Goal: Task Accomplishment & Management: Complete application form

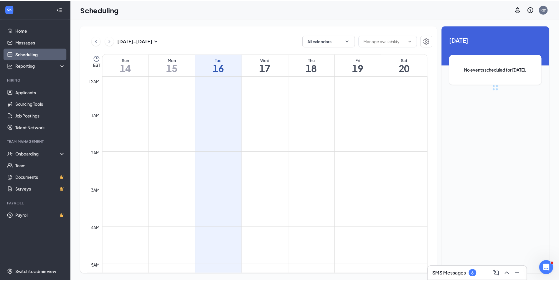
scroll to position [290, 0]
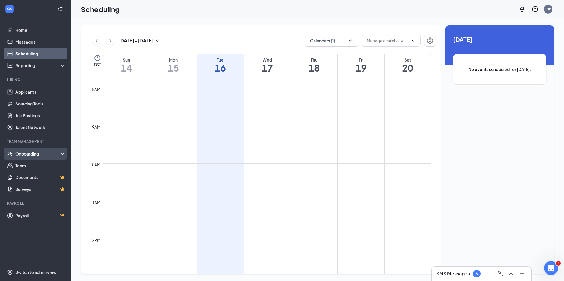
click at [32, 155] on div "Onboarding" at bounding box center [37, 154] width 45 height 6
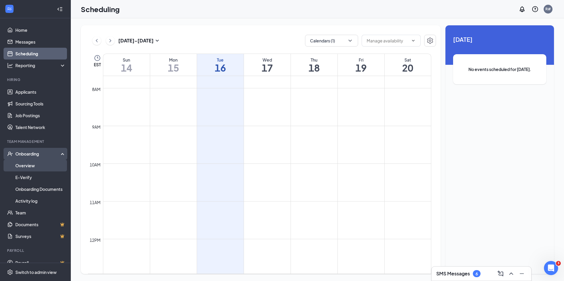
click at [30, 165] on link "Overview" at bounding box center [40, 166] width 50 height 12
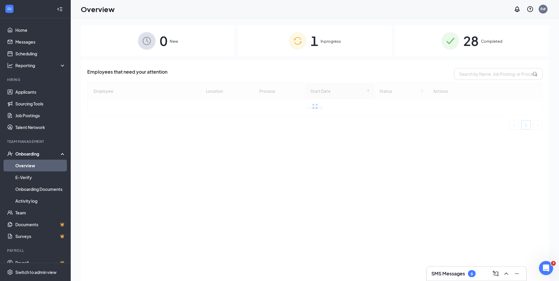
click at [324, 43] on span "In progress" at bounding box center [331, 41] width 20 height 6
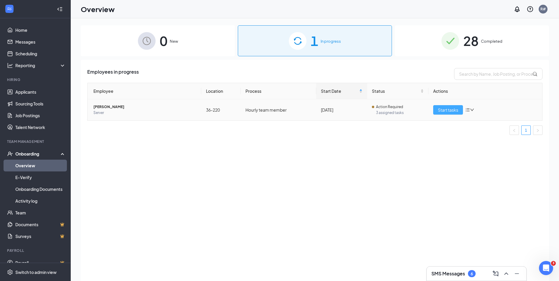
click at [445, 108] on span "Start tasks" at bounding box center [448, 110] width 20 height 6
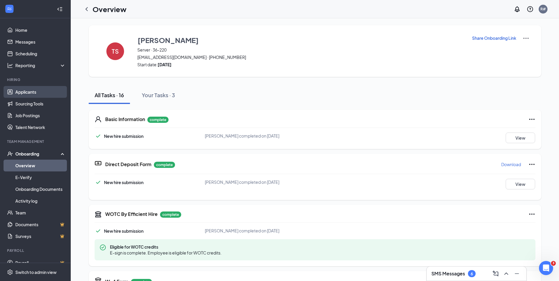
click at [37, 90] on link "Applicants" at bounding box center [40, 92] width 50 height 12
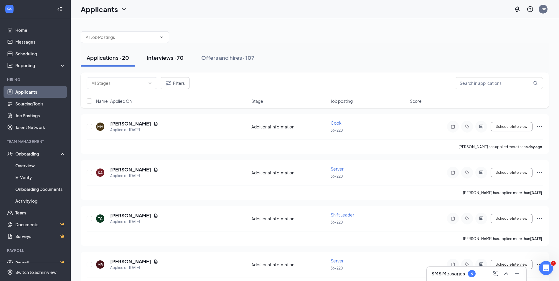
click at [158, 60] on div "Interviews · 70" at bounding box center [165, 57] width 37 height 7
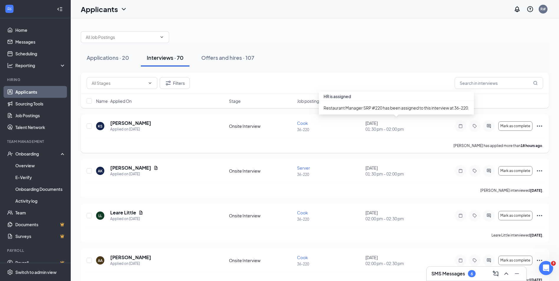
click at [384, 126] on div "[DATE] 01:30 pm - 02:00 pm" at bounding box center [398, 126] width 65 height 12
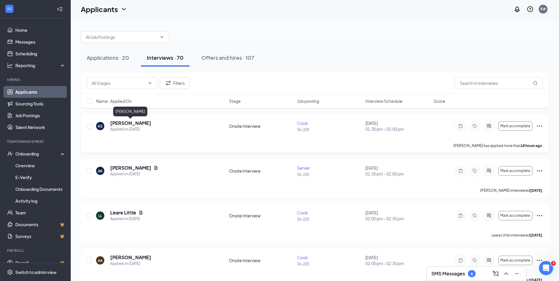
click at [131, 118] on div "[PERSON_NAME]" at bounding box center [130, 113] width 34 height 12
click at [131, 124] on h5 "[PERSON_NAME]" at bounding box center [130, 123] width 41 height 6
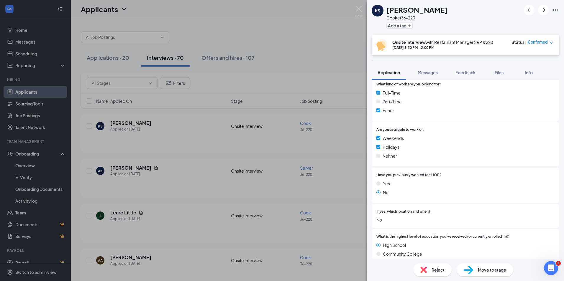
scroll to position [125, 0]
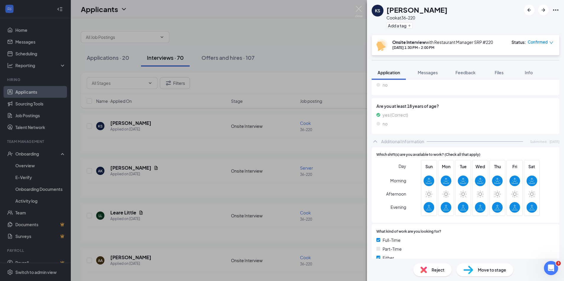
click at [110, 57] on div "KS [PERSON_NAME] at 36-220 Add a tag Onsite Interview with Restaurant Manager S…" at bounding box center [282, 140] width 564 height 281
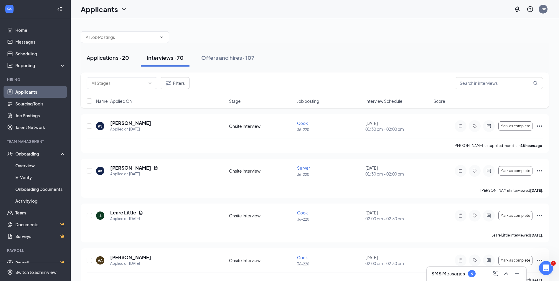
click at [113, 56] on div "Applications · 20" at bounding box center [108, 57] width 42 height 7
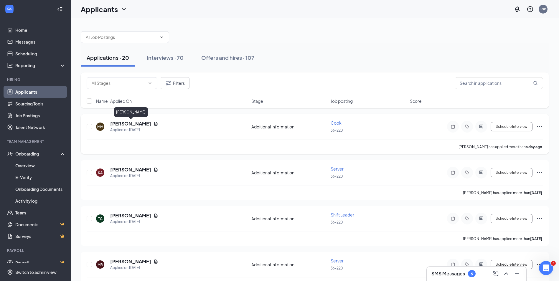
click at [134, 123] on h5 "[PERSON_NAME]" at bounding box center [130, 124] width 41 height 6
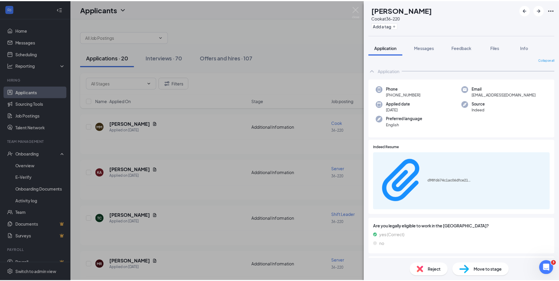
scroll to position [4, 0]
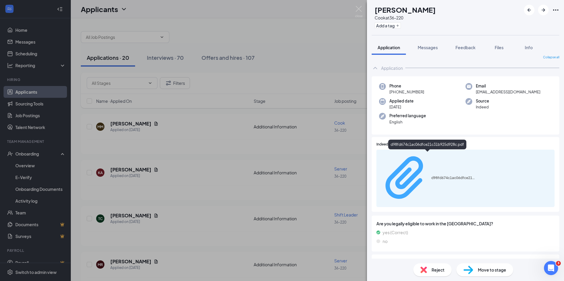
click at [431, 176] on div "d98fd674c1ac06dfce21c31b925d928c.pdf" at bounding box center [453, 178] width 44 height 5
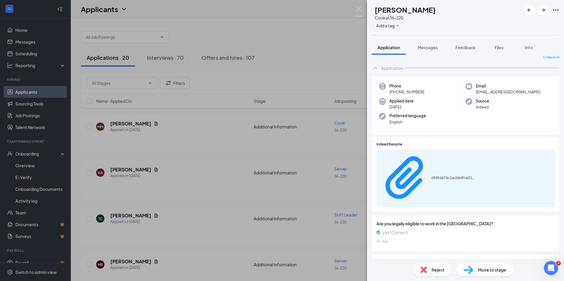
click at [164, 58] on div "MM [PERSON_NAME] [PERSON_NAME] at 36-220 Add a tag Application Messages Feedbac…" at bounding box center [282, 140] width 564 height 281
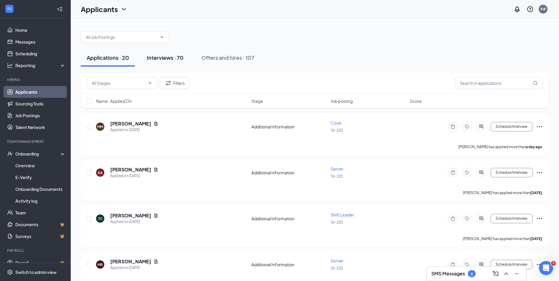
click at [166, 59] on div "Interviews · 70" at bounding box center [165, 57] width 37 height 7
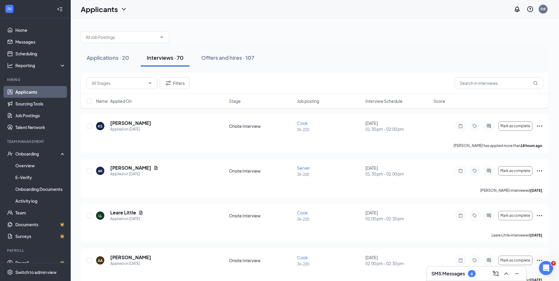
click at [32, 92] on link "Applicants" at bounding box center [40, 92] width 50 height 12
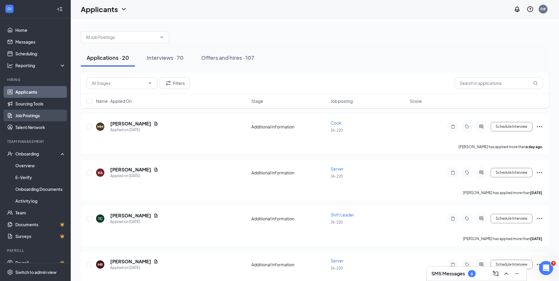
click at [32, 117] on link "Job Postings" at bounding box center [40, 116] width 50 height 12
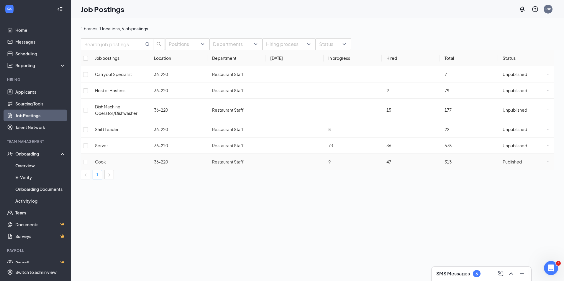
click at [514, 161] on span "Published" at bounding box center [511, 161] width 19 height 5
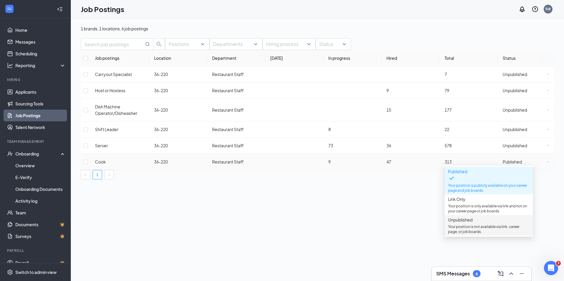
click at [459, 223] on span "Unpublished" at bounding box center [460, 219] width 24 height 5
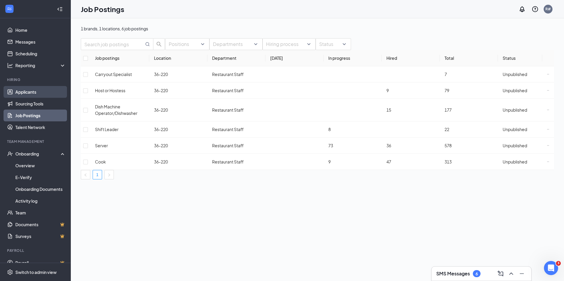
click at [26, 92] on link "Applicants" at bounding box center [40, 92] width 50 height 12
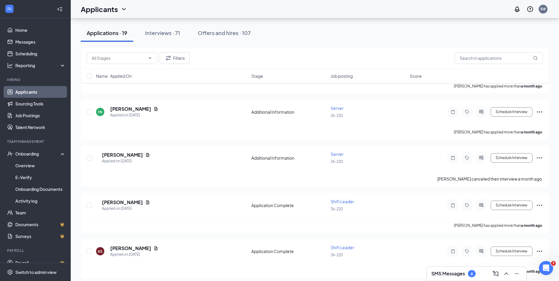
scroll to position [710, 0]
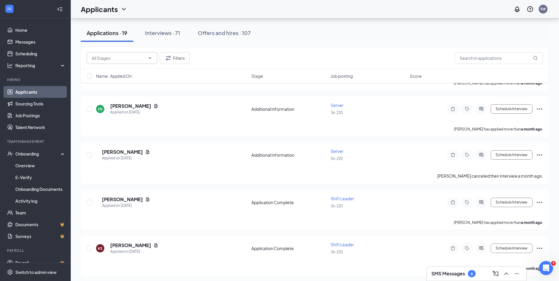
click at [149, 57] on icon "ChevronDown" at bounding box center [150, 58] width 5 height 5
click at [153, 33] on div "Interviews · 71" at bounding box center [162, 32] width 35 height 7
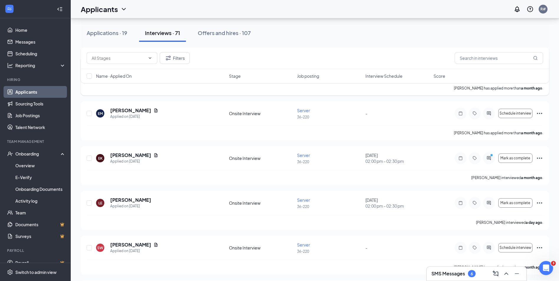
scroll to position [2447, 0]
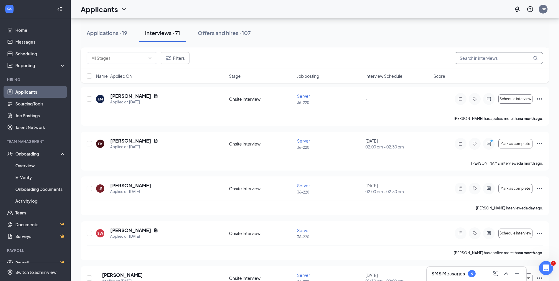
click at [480, 59] on input "text" at bounding box center [499, 58] width 88 height 12
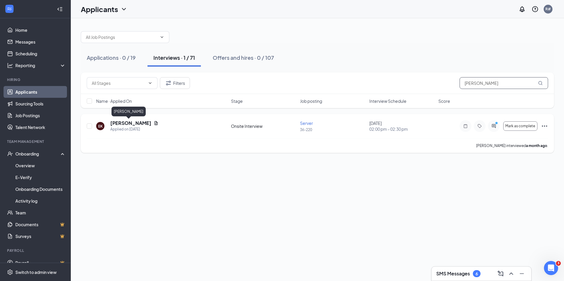
type input "[PERSON_NAME]"
click at [125, 124] on h5 "[PERSON_NAME]" at bounding box center [130, 123] width 41 height 6
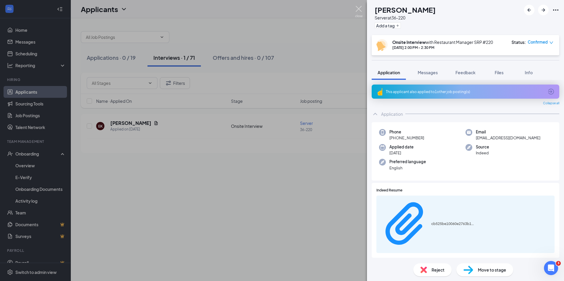
click at [361, 8] on img at bounding box center [358, 11] width 7 height 11
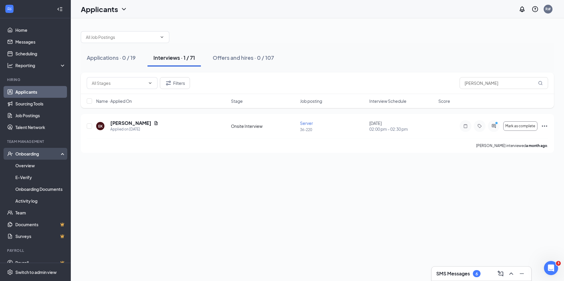
click at [36, 152] on div "Onboarding" at bounding box center [37, 154] width 45 height 6
click at [33, 154] on div "Onboarding" at bounding box center [37, 154] width 45 height 6
click at [28, 166] on link "Overview" at bounding box center [40, 166] width 50 height 12
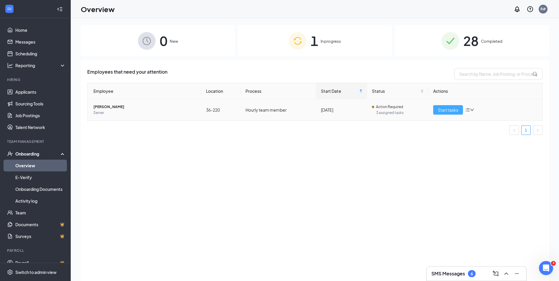
click at [441, 110] on span "Start tasks" at bounding box center [448, 110] width 20 height 6
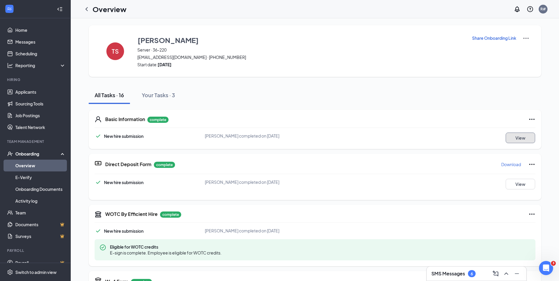
click at [518, 135] on button "View" at bounding box center [520, 138] width 29 height 11
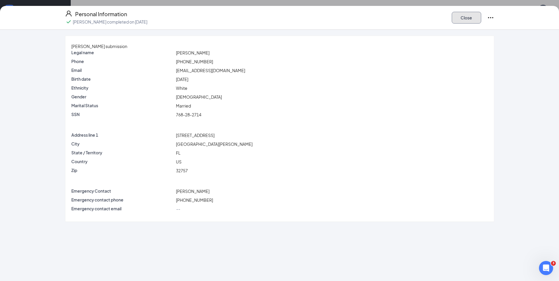
click at [475, 21] on button "Close" at bounding box center [466, 18] width 29 height 12
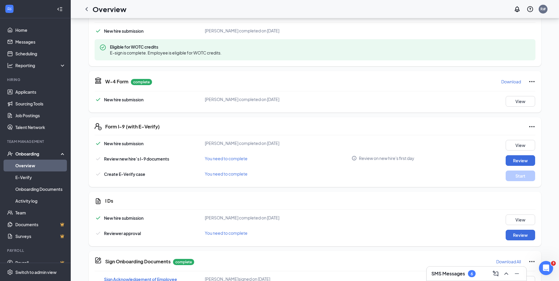
scroll to position [206, 0]
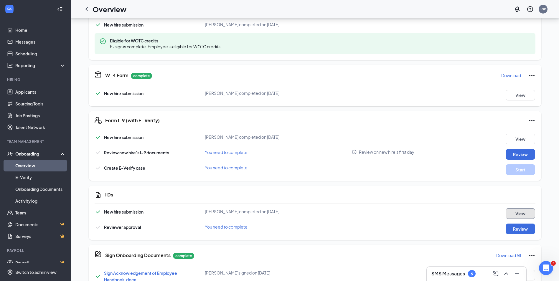
click at [508, 211] on button "View" at bounding box center [520, 213] width 29 height 11
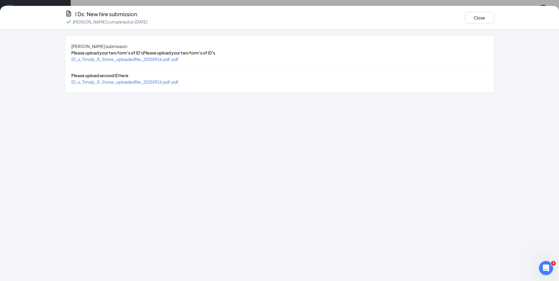
click at [170, 62] on span "ID_s_Trinidy_R_Stone_uploadedfile_20250916.pdf.pdf" at bounding box center [124, 59] width 107 height 5
click at [189, 79] on div "Please upload second ID here" at bounding box center [279, 75] width 417 height 6
click at [179, 85] on span "ID_s_Trinidy_R_Stone_uploadedfile_20250916.pdf.pdf" at bounding box center [124, 81] width 107 height 5
click at [491, 17] on button "Close" at bounding box center [479, 18] width 29 height 12
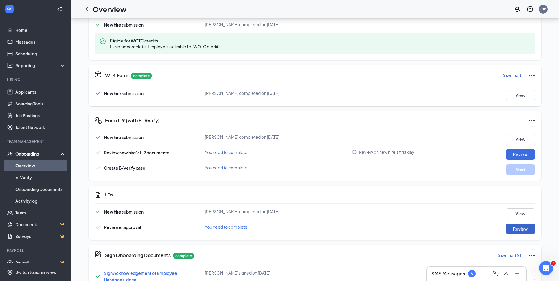
click at [515, 230] on button "Review" at bounding box center [520, 229] width 29 height 11
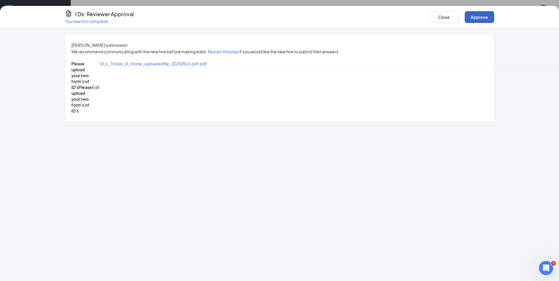
click at [478, 19] on button "Approve" at bounding box center [479, 17] width 29 height 12
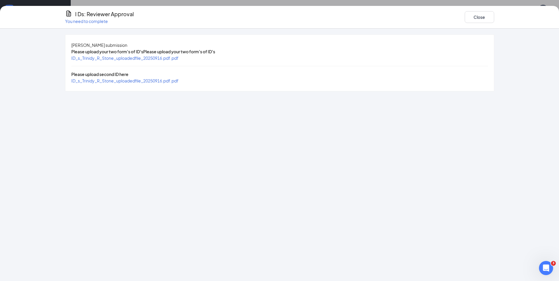
scroll to position [315, 0]
click at [479, 20] on button "Close" at bounding box center [479, 17] width 29 height 12
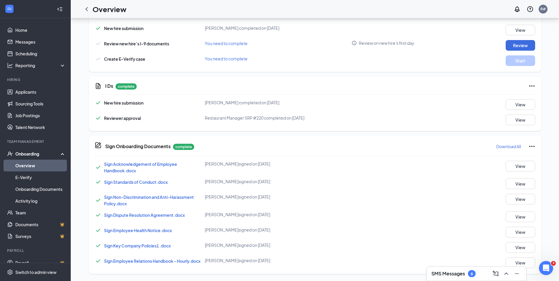
click at [142, 232] on span "Sign Employee Health Notice.docx" at bounding box center [138, 230] width 68 height 5
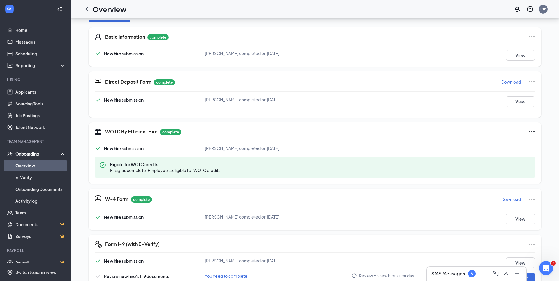
scroll to position [118, 0]
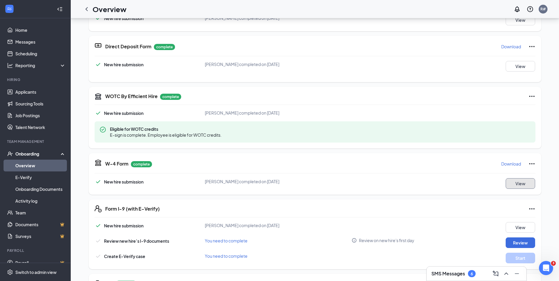
click at [524, 188] on button "View" at bounding box center [520, 183] width 29 height 11
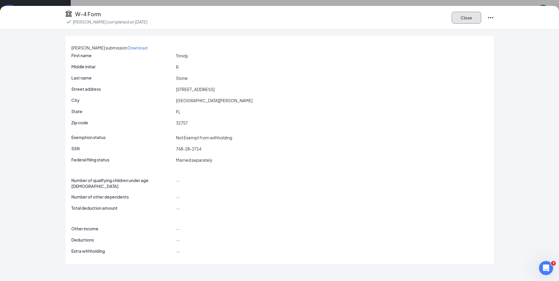
click at [464, 17] on button "Close" at bounding box center [466, 18] width 29 height 12
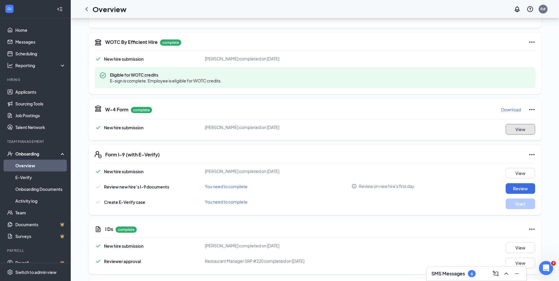
scroll to position [177, 0]
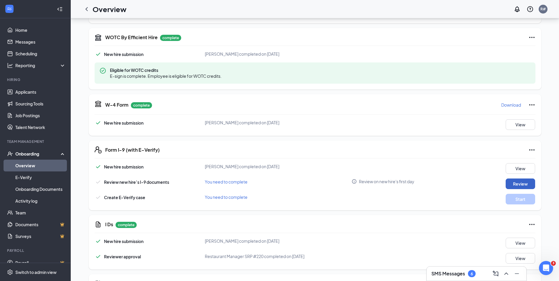
click at [516, 183] on button "Review" at bounding box center [520, 184] width 29 height 11
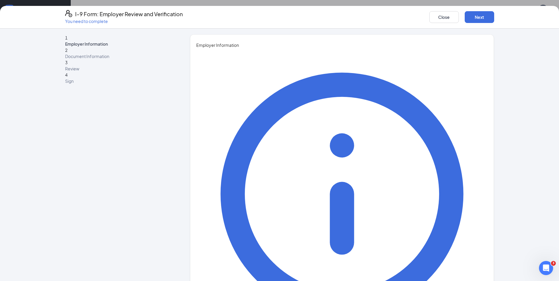
type input "[PERSON_NAME]"
type input "[EMAIL_ADDRESS][DOMAIN_NAME]"
type input "3524060031"
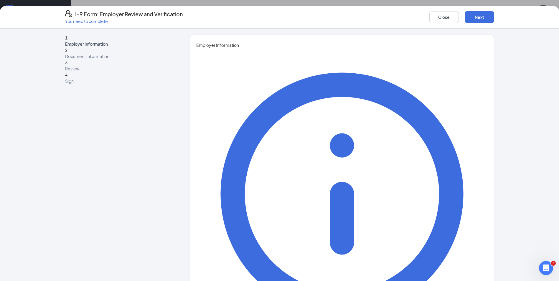
type input "manager"
click at [478, 16] on button "Next" at bounding box center [479, 17] width 29 height 12
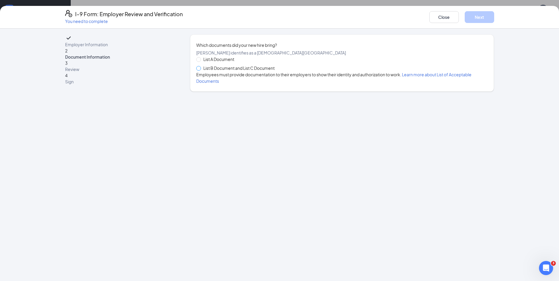
click at [198, 71] on span at bounding box center [198, 68] width 5 height 5
click at [198, 70] on input "List B Document and List C Document" at bounding box center [198, 68] width 4 height 4
radio input "true"
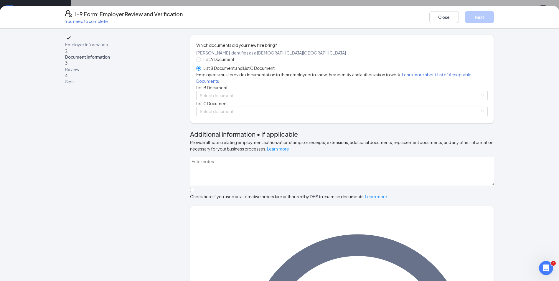
click at [215, 116] on div "List A Document List B Document and List C Document Employees must provide docu…" at bounding box center [342, 86] width 292 height 60
click at [233, 100] on input "search" at bounding box center [340, 95] width 280 height 9
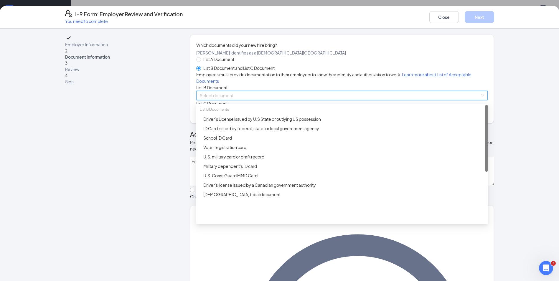
click at [234, 100] on input "search" at bounding box center [340, 95] width 280 height 9
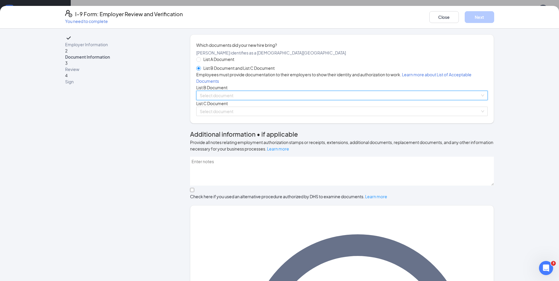
click at [231, 100] on input "search" at bounding box center [340, 95] width 280 height 9
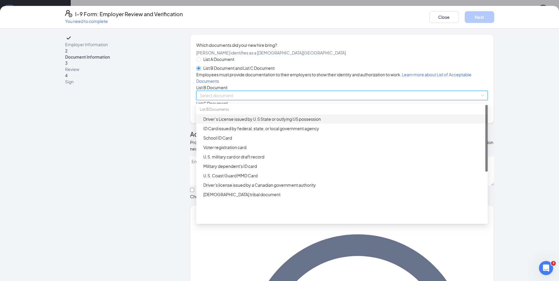
click at [220, 122] on div "Driver’s License issued by U.S State or outlying US possession" at bounding box center [343, 119] width 281 height 6
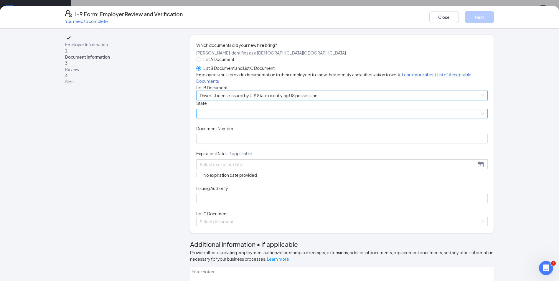
click at [218, 118] on span at bounding box center [342, 113] width 284 height 9
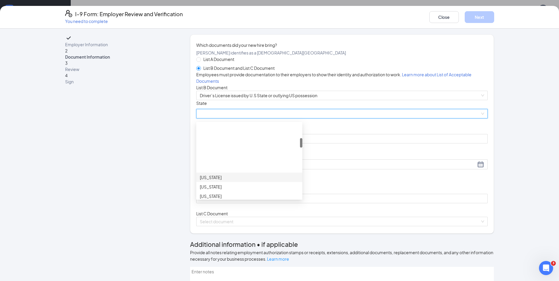
scroll to position [118, 0]
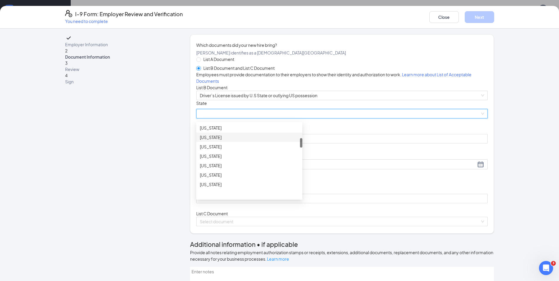
click at [211, 141] on div "[US_STATE]" at bounding box center [249, 137] width 99 height 6
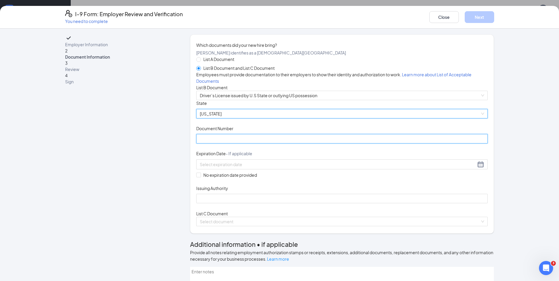
click at [218, 144] on input "Document Number" at bounding box center [342, 138] width 292 height 9
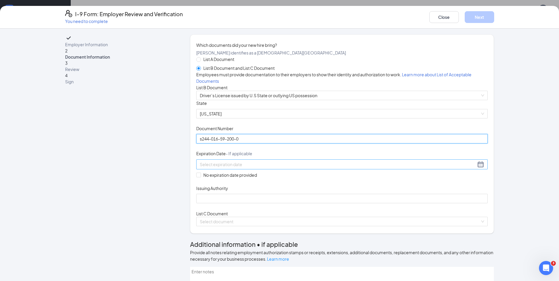
type input "s244-016-59-200-0"
click at [222, 168] on input at bounding box center [338, 164] width 276 height 6
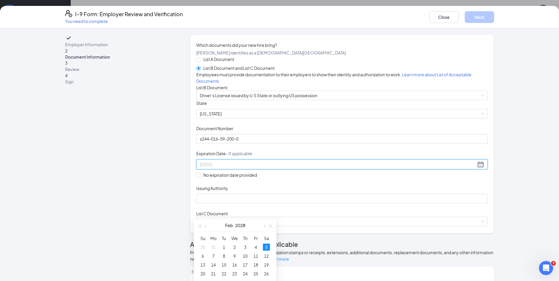
click at [266, 246] on div "5" at bounding box center [266, 247] width 7 height 7
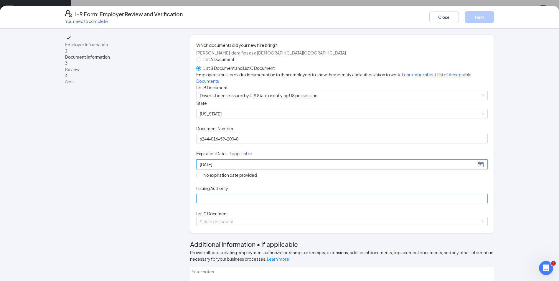
type input "[DATE]"
click at [202, 203] on input "Issuing Authority" at bounding box center [342, 198] width 292 height 9
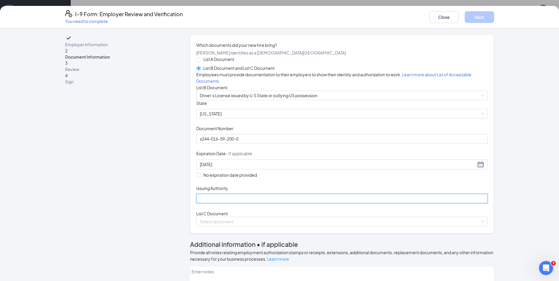
type input "[US_STATE]"
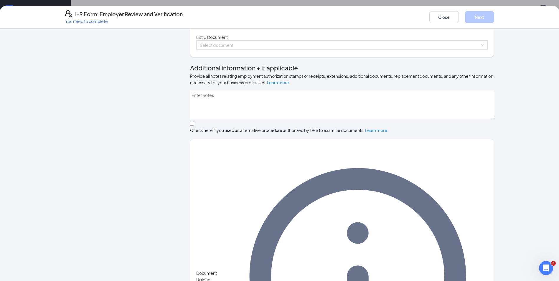
scroll to position [177, 0]
click at [229, 49] on span at bounding box center [340, 44] width 280 height 9
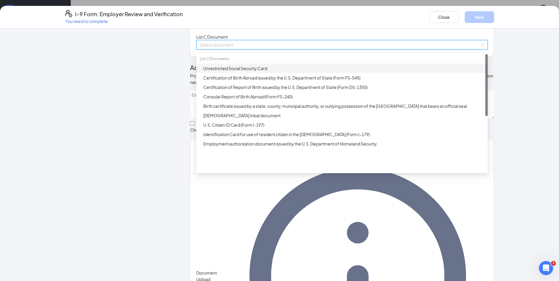
click at [238, 72] on div "Unrestricted Social Security Card" at bounding box center [343, 68] width 281 height 6
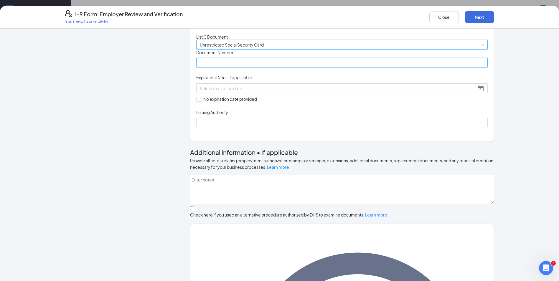
click at [219, 68] on input "Document Number" at bounding box center [342, 62] width 292 height 9
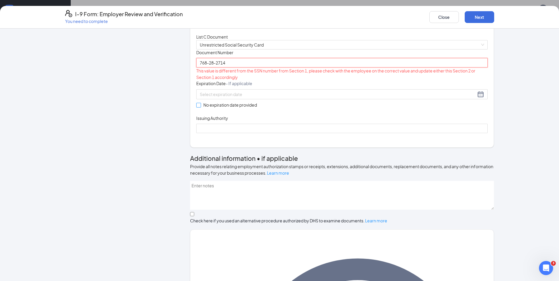
type input "768-28-2714"
click at [196, 107] on input "No expiration date provided" at bounding box center [198, 105] width 4 height 4
checkbox input "true"
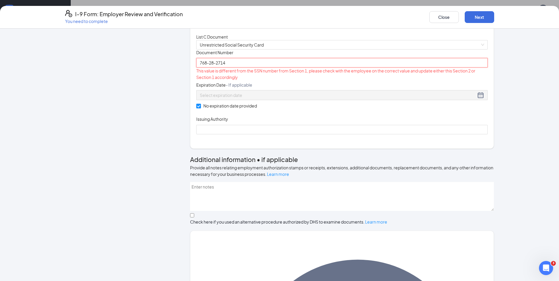
click at [215, 68] on input "768-28-2714" at bounding box center [342, 62] width 292 height 9
click at [208, 68] on input "768-282714" at bounding box center [342, 62] width 292 height 9
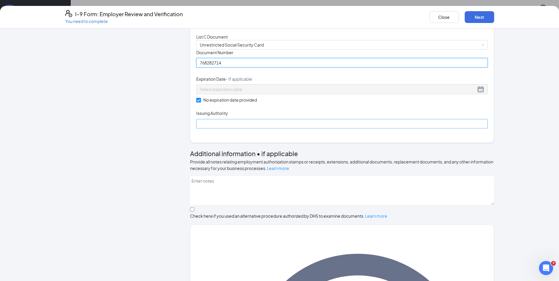
type input "768282714"
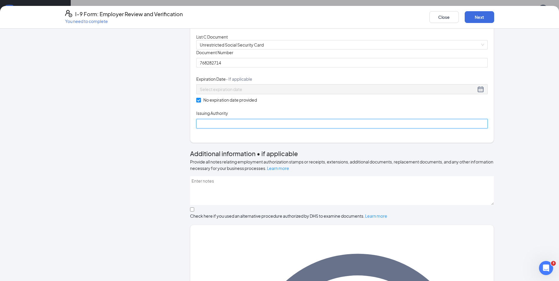
click at [219, 129] on input "Issuing Authority" at bounding box center [342, 123] width 292 height 9
type input "Social Security Administration"
click at [482, 17] on button "Next" at bounding box center [479, 17] width 29 height 12
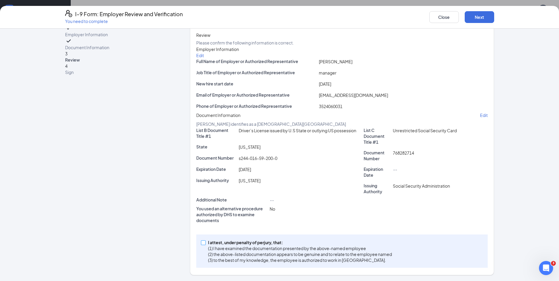
click at [203, 243] on span at bounding box center [203, 243] width 5 height 5
click at [203, 243] on input "I attest, under penalty of [PERSON_NAME], that: (1) I have examined the documen…" at bounding box center [203, 243] width 4 height 4
checkbox input "true"
click at [481, 20] on button "Next" at bounding box center [479, 17] width 29 height 12
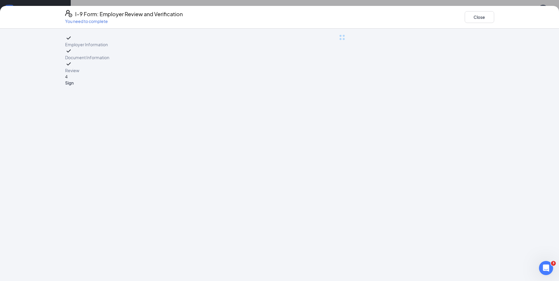
scroll to position [0, 0]
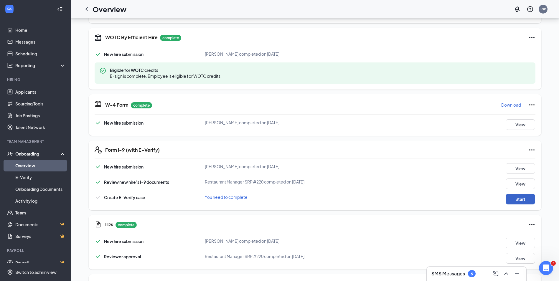
click at [517, 199] on button "Start" at bounding box center [520, 199] width 29 height 11
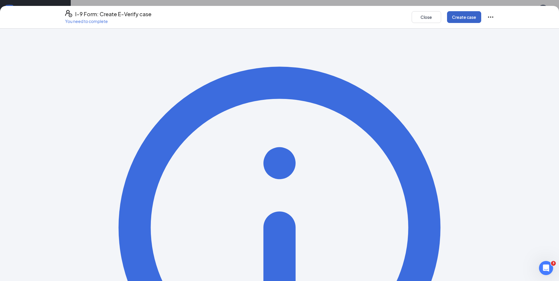
click at [458, 18] on button "Create case" at bounding box center [464, 17] width 34 height 12
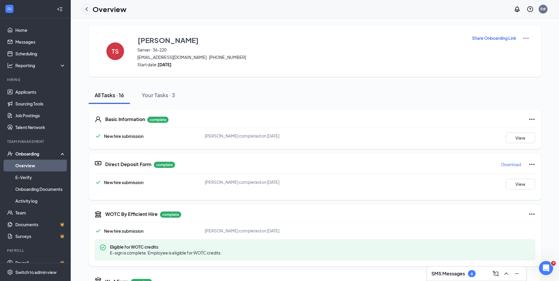
click at [86, 8] on icon "ChevronLeft" at bounding box center [86, 9] width 2 height 4
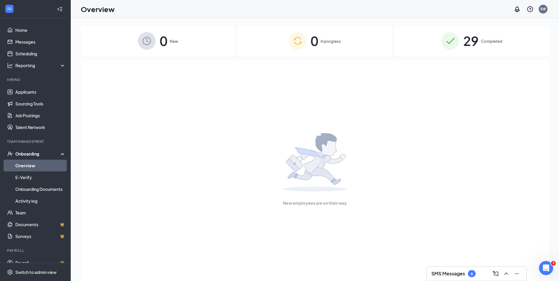
drag, startPoint x: 467, startPoint y: 75, endPoint x: 362, endPoint y: 104, distance: 108.7
click at [362, 104] on div "New employees are on their way" at bounding box center [314, 170] width 455 height 220
click at [449, 41] on img at bounding box center [451, 41] width 18 height 18
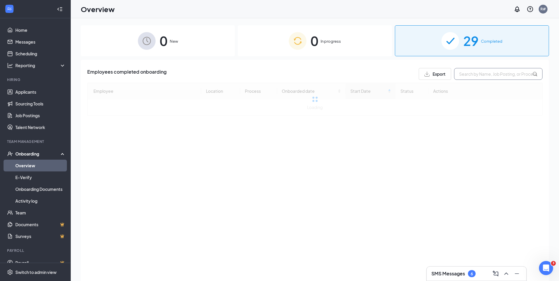
click at [470, 73] on input "text" at bounding box center [498, 74] width 88 height 12
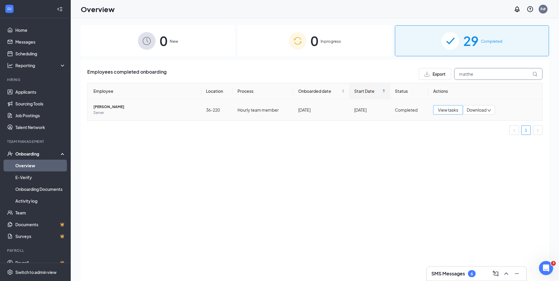
type input "matthe"
click at [445, 110] on span "View tasks" at bounding box center [448, 110] width 20 height 6
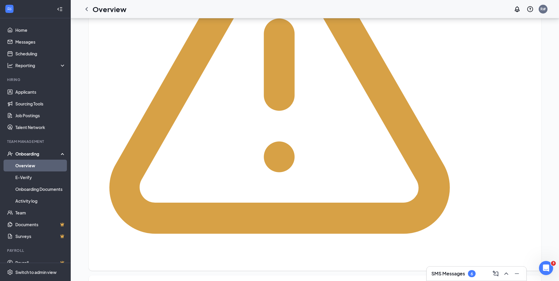
scroll to position [353, 0]
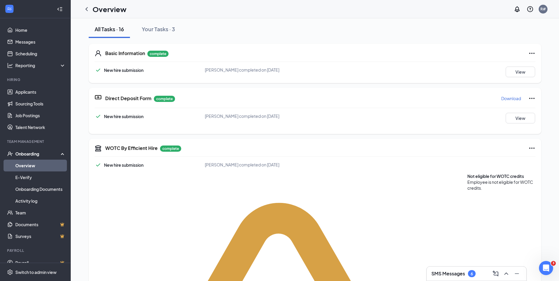
scroll to position [0, 0]
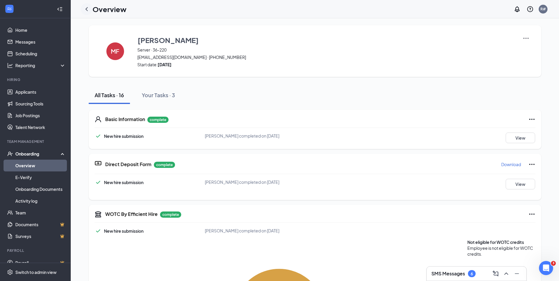
click at [87, 9] on icon "ChevronLeft" at bounding box center [86, 9] width 7 height 7
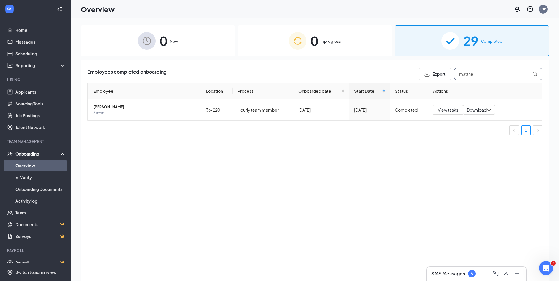
drag, startPoint x: 483, startPoint y: 74, endPoint x: 447, endPoint y: 77, distance: 36.4
click at [447, 77] on div "Export matthe" at bounding box center [481, 74] width 124 height 12
type input "dalt"
click at [442, 108] on span "View tasks" at bounding box center [448, 110] width 20 height 6
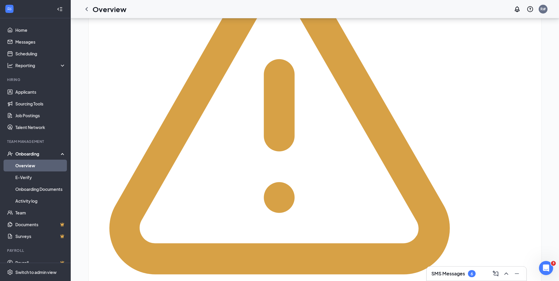
scroll to position [353, 0]
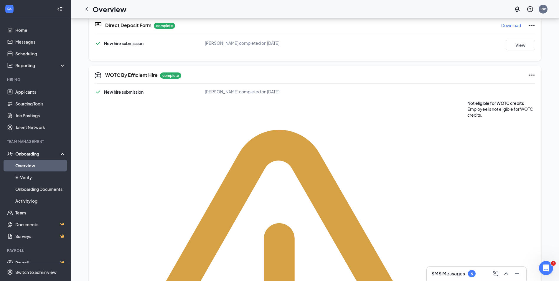
scroll to position [0, 0]
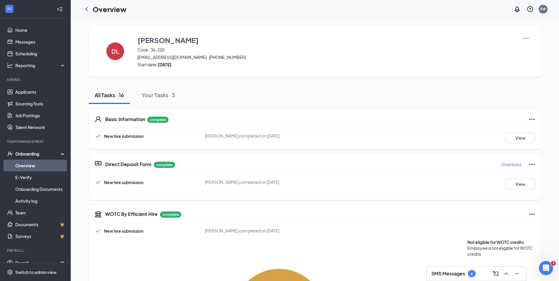
click at [183, 169] on div "Direct Deposit Form complete Download New hire submission [PERSON_NAME] complet…" at bounding box center [315, 177] width 453 height 46
